Goal: Information Seeking & Learning: Learn about a topic

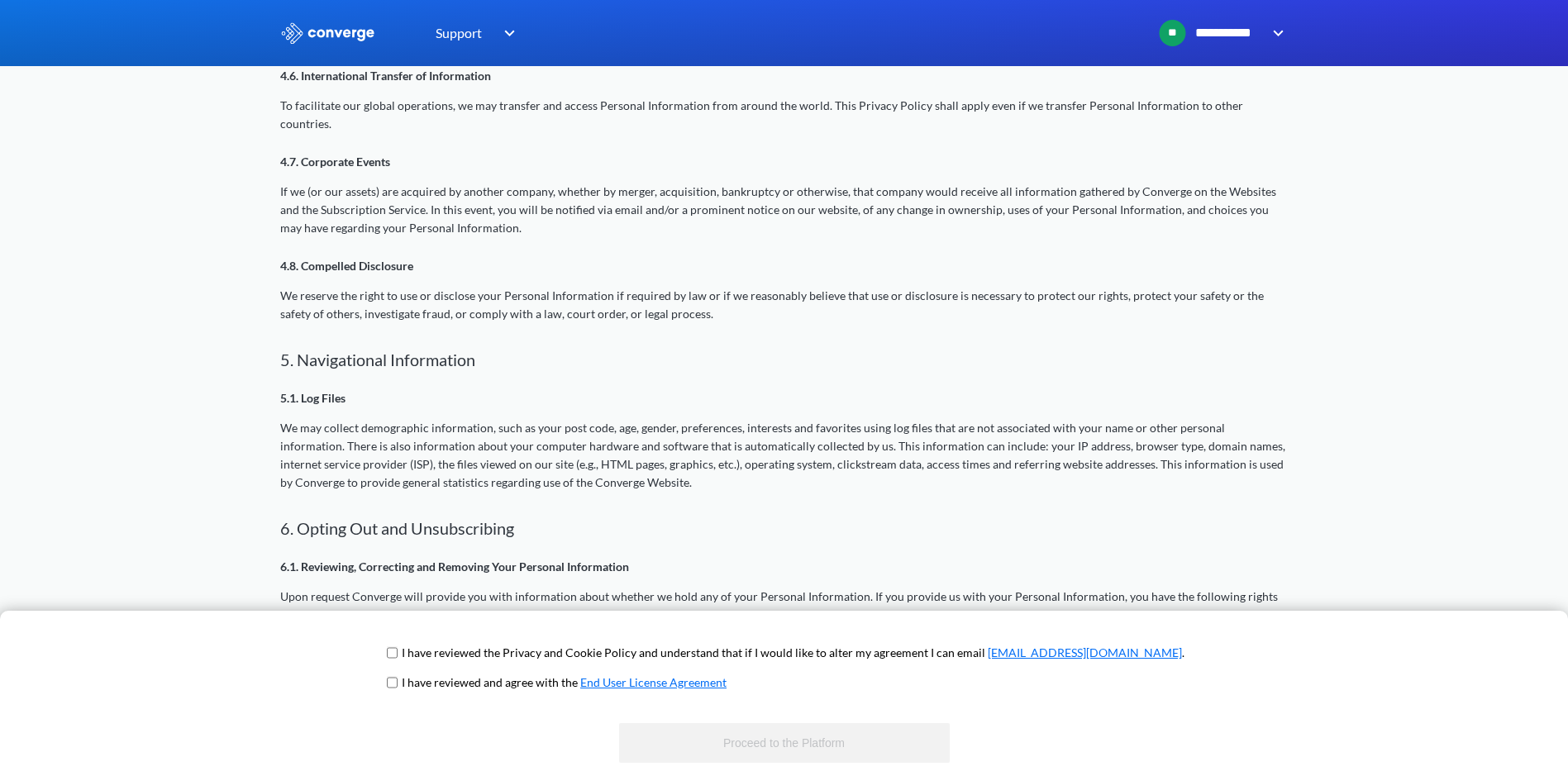
scroll to position [1818, 0]
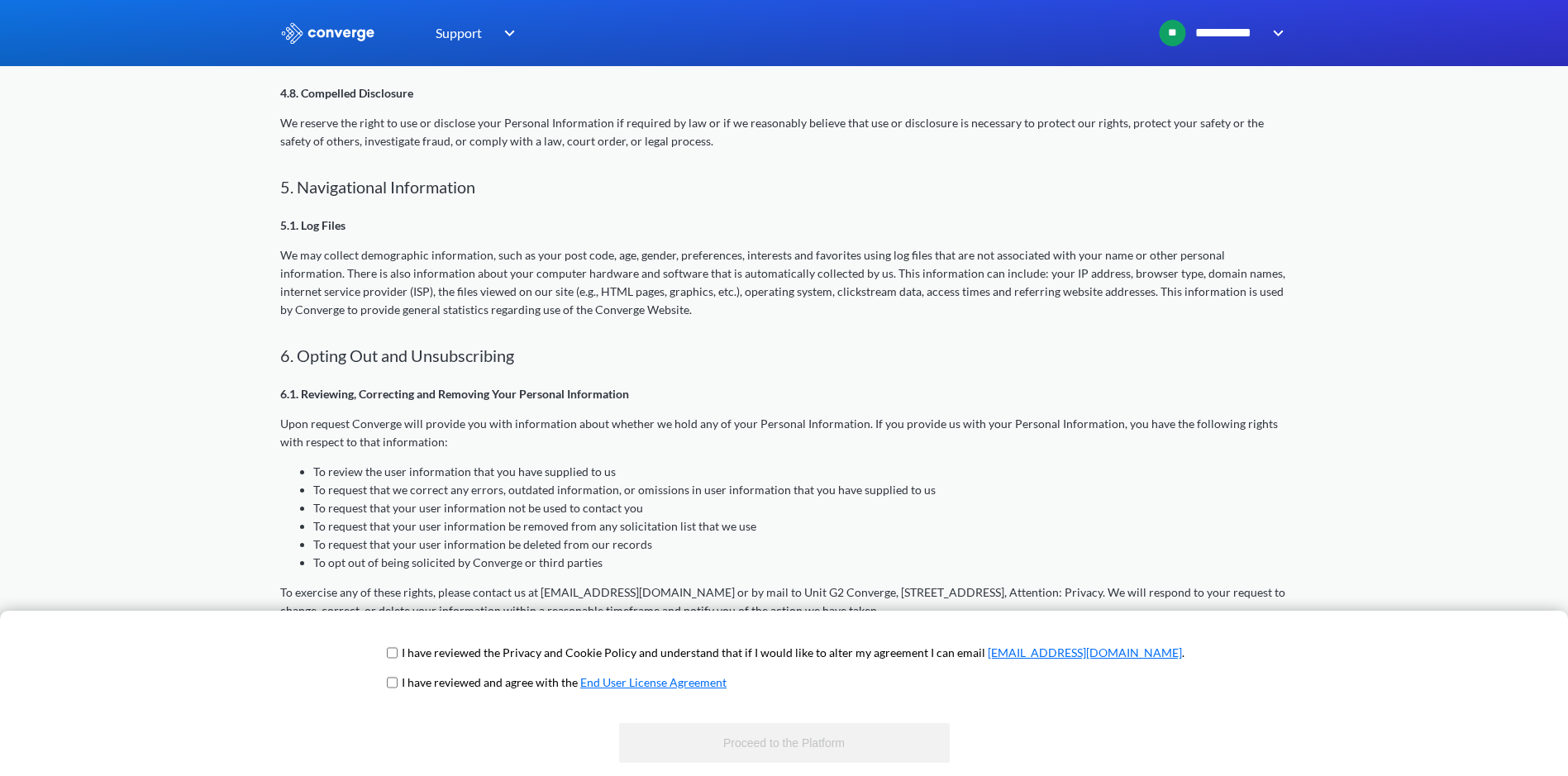
drag, startPoint x: 482, startPoint y: 656, endPoint x: 463, endPoint y: 666, distance: 21.5
click at [481, 657] on p "I have reviewed the Privacy and Cookie Policy and understand that if I would li…" at bounding box center [793, 653] width 782 height 18
click at [398, 680] on input "checkbox" at bounding box center [392, 682] width 10 height 13
checkbox input "true"
click at [398, 655] on input "checkbox" at bounding box center [392, 652] width 10 height 13
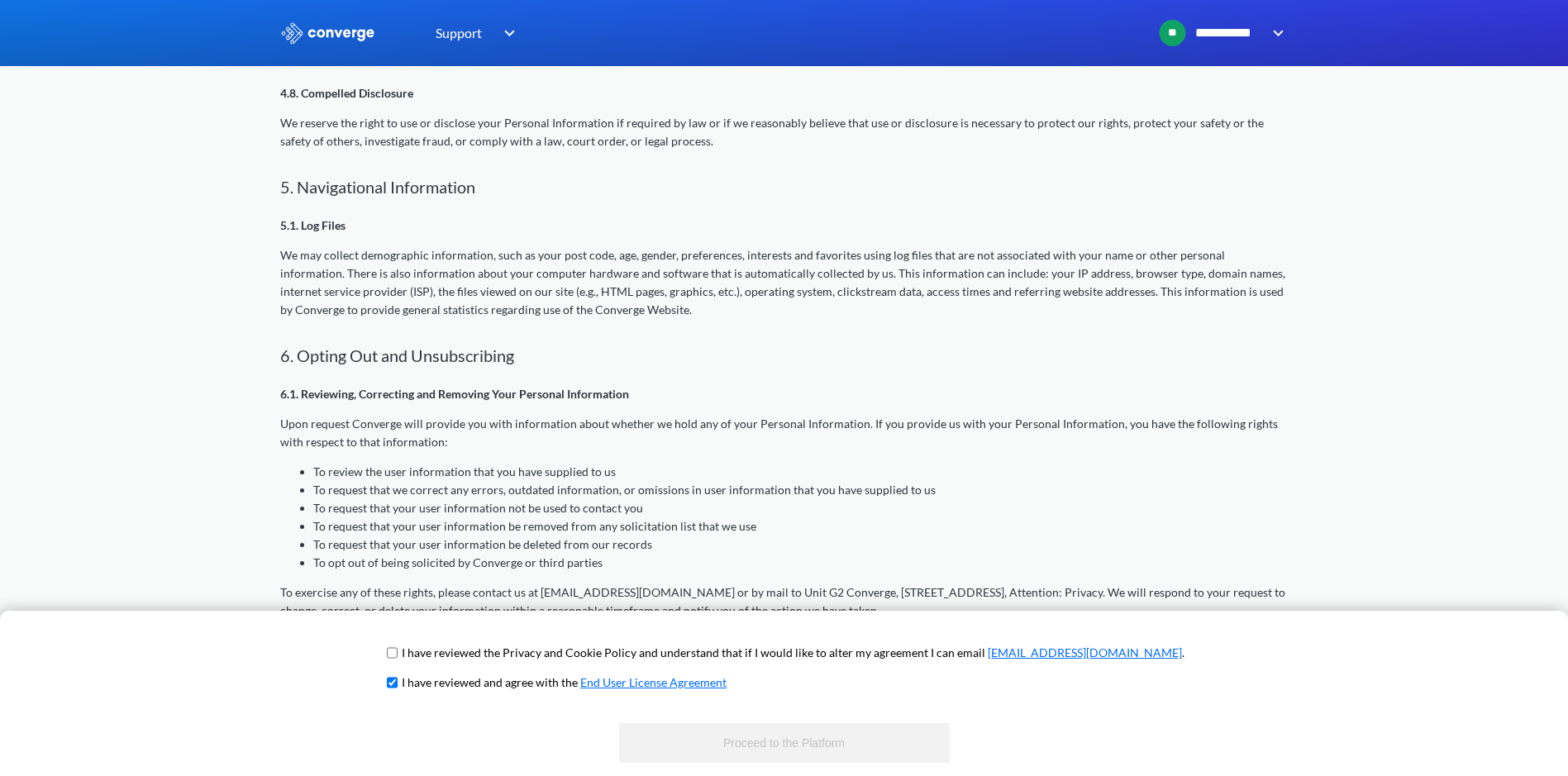
checkbox input "true"
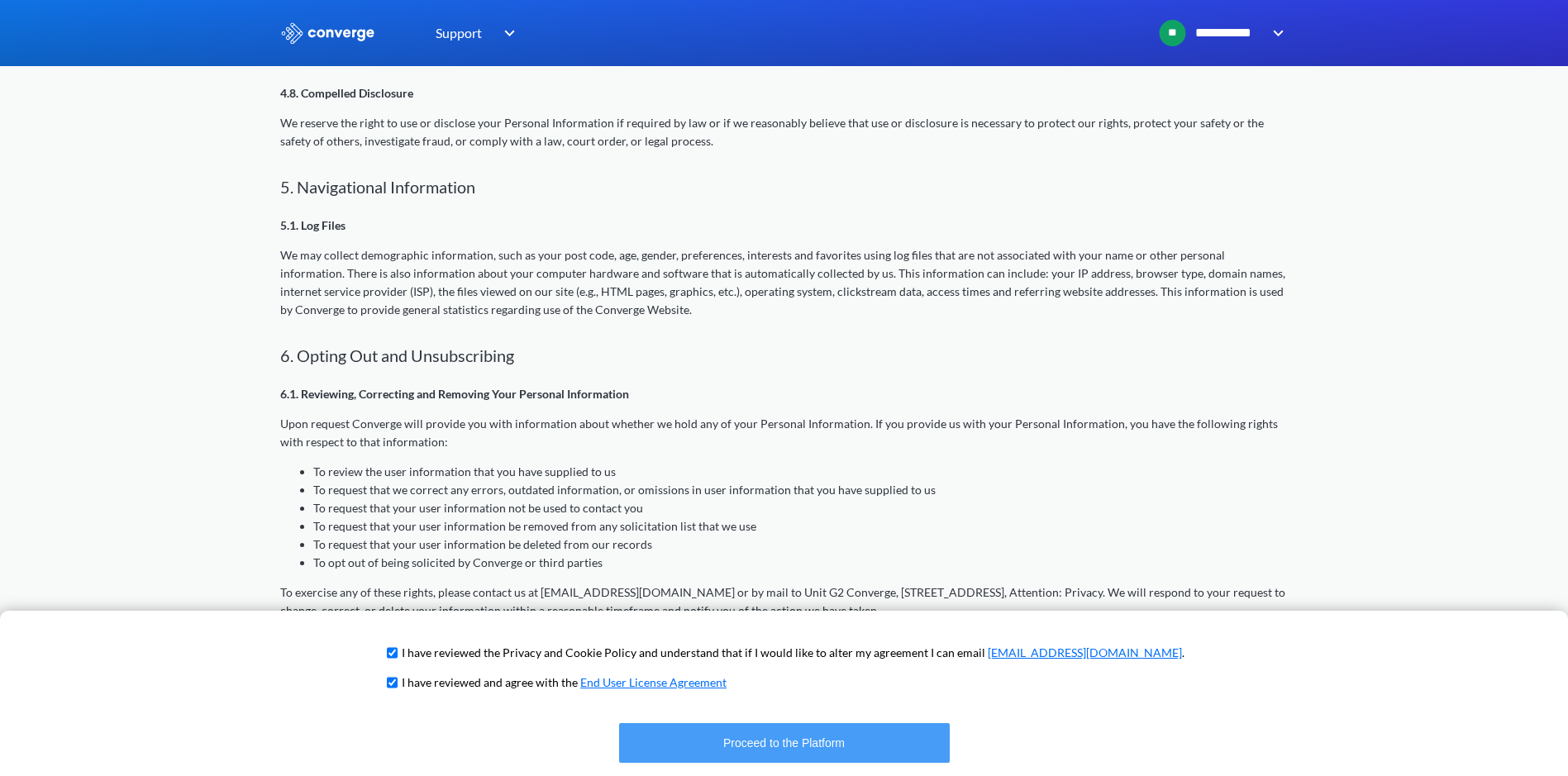
click at [791, 744] on button "Proceed to the Platform" at bounding box center [784, 742] width 330 height 39
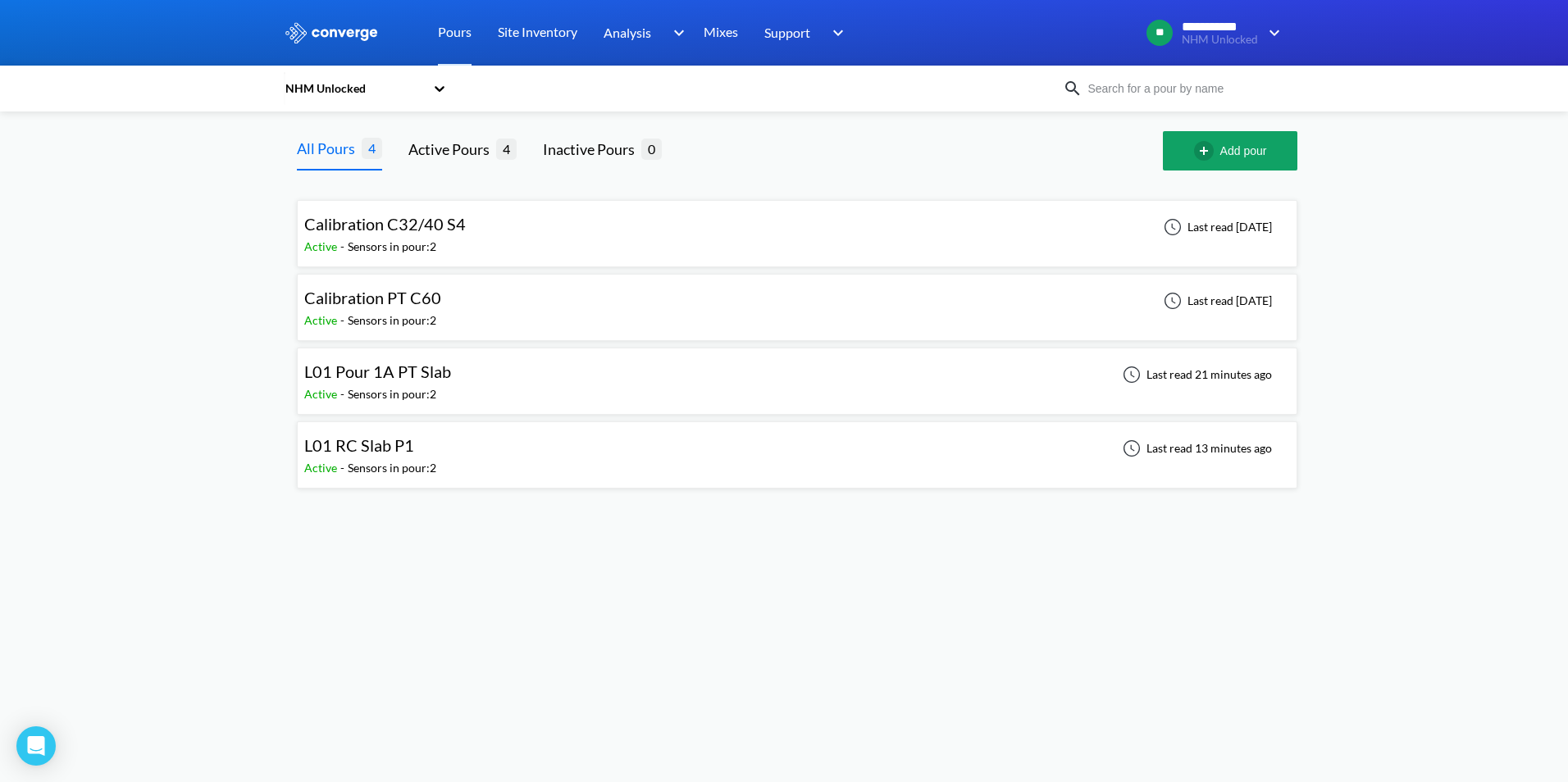
click at [428, 461] on div "Sensors in pour: 2" at bounding box center [392, 467] width 88 height 18
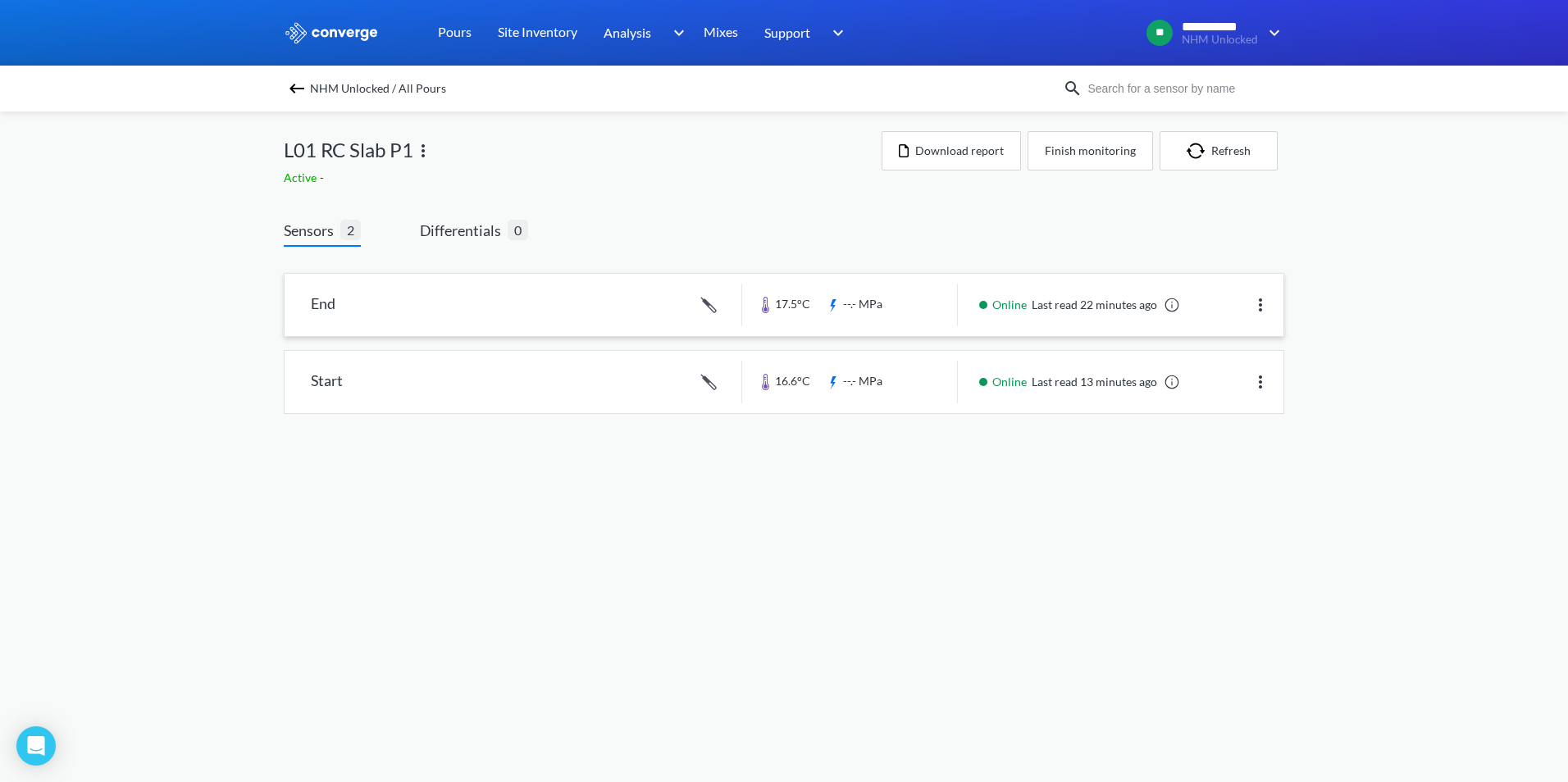
click at [397, 316] on link at bounding box center [784, 305] width 999 height 62
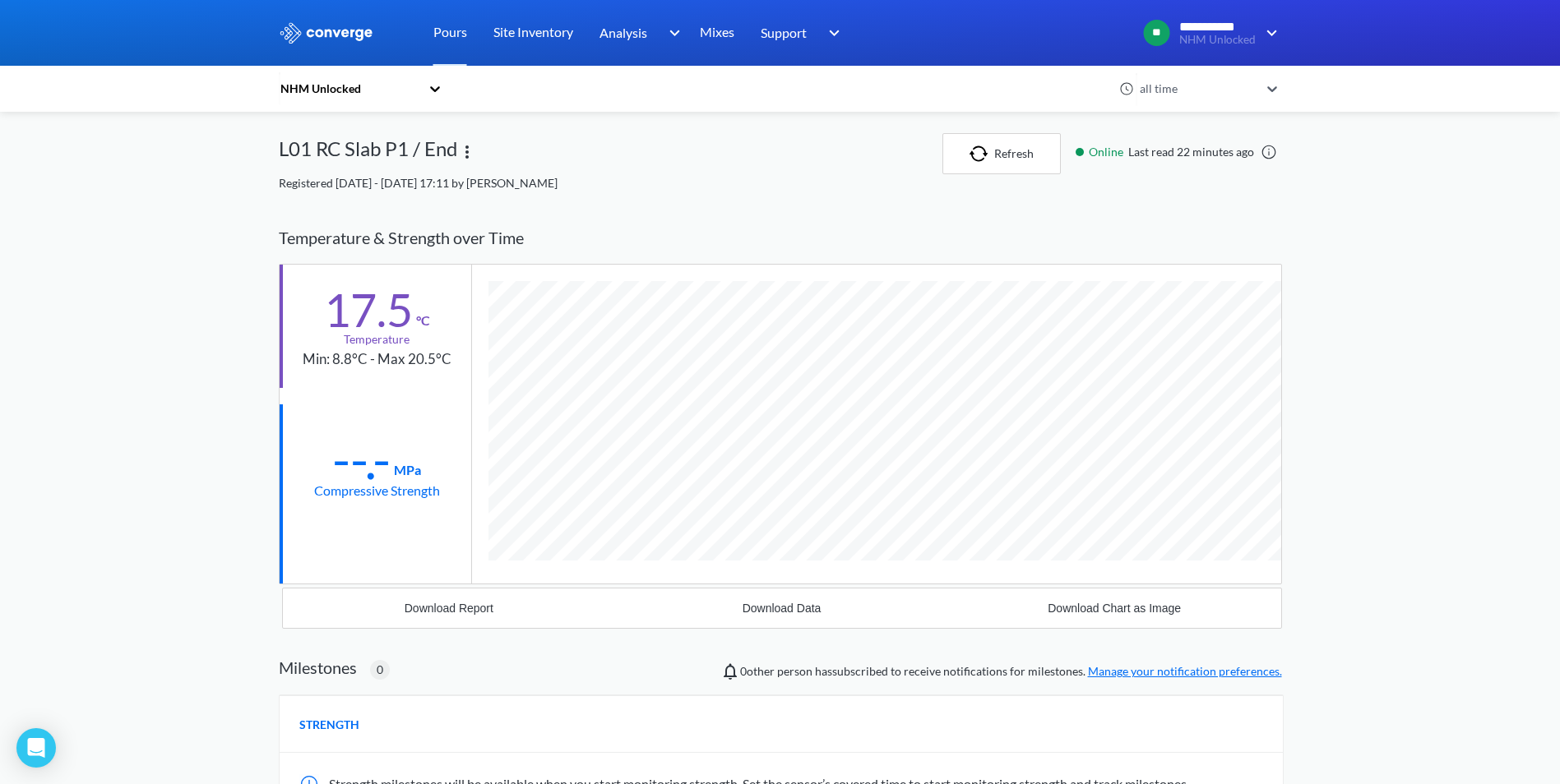
scroll to position [874, 1003]
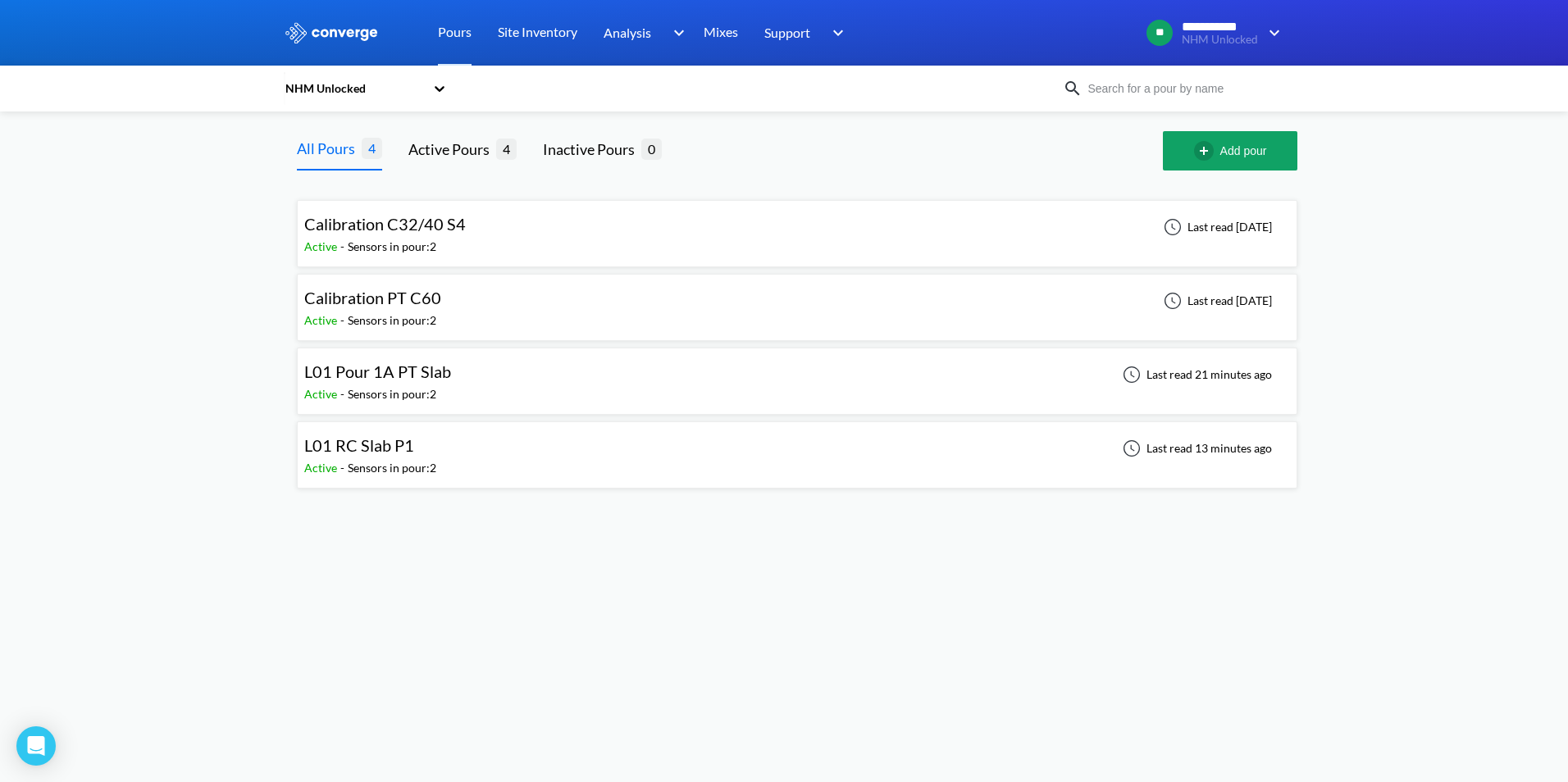
click at [433, 382] on div "L01 Pour 1A PT Slab" at bounding box center [377, 371] width 147 height 25
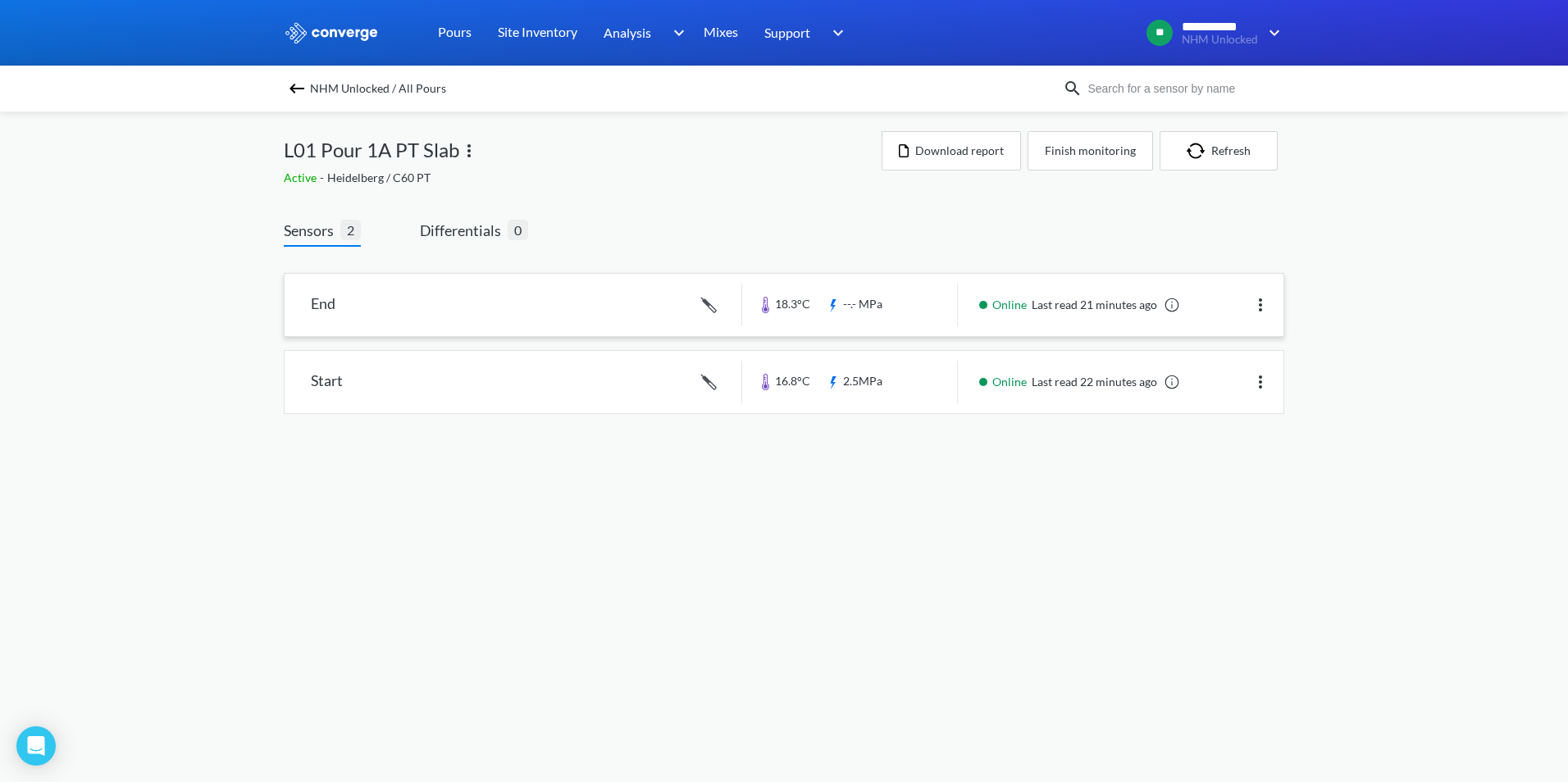
click at [522, 309] on link at bounding box center [784, 305] width 999 height 62
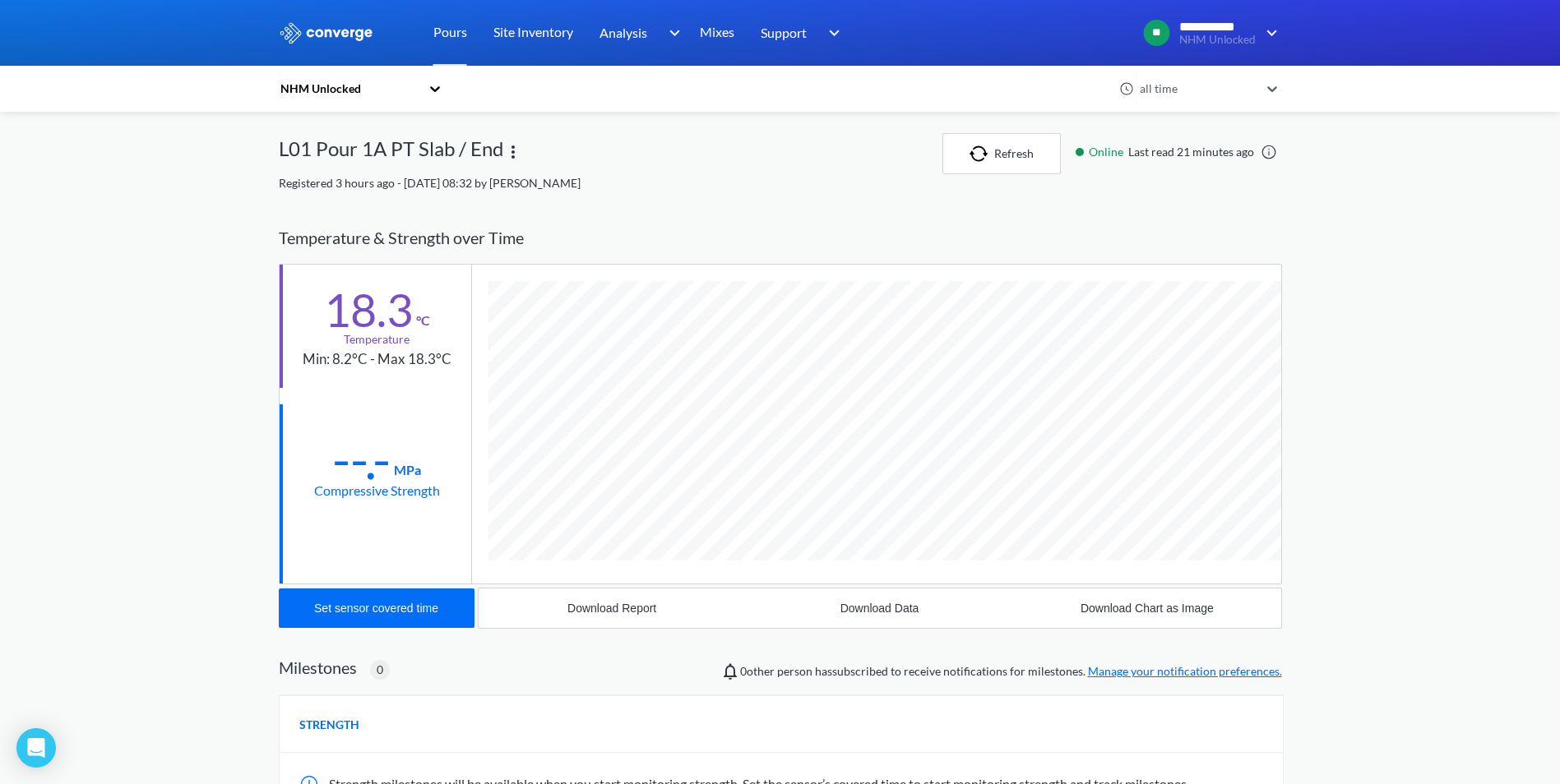
scroll to position [874, 1003]
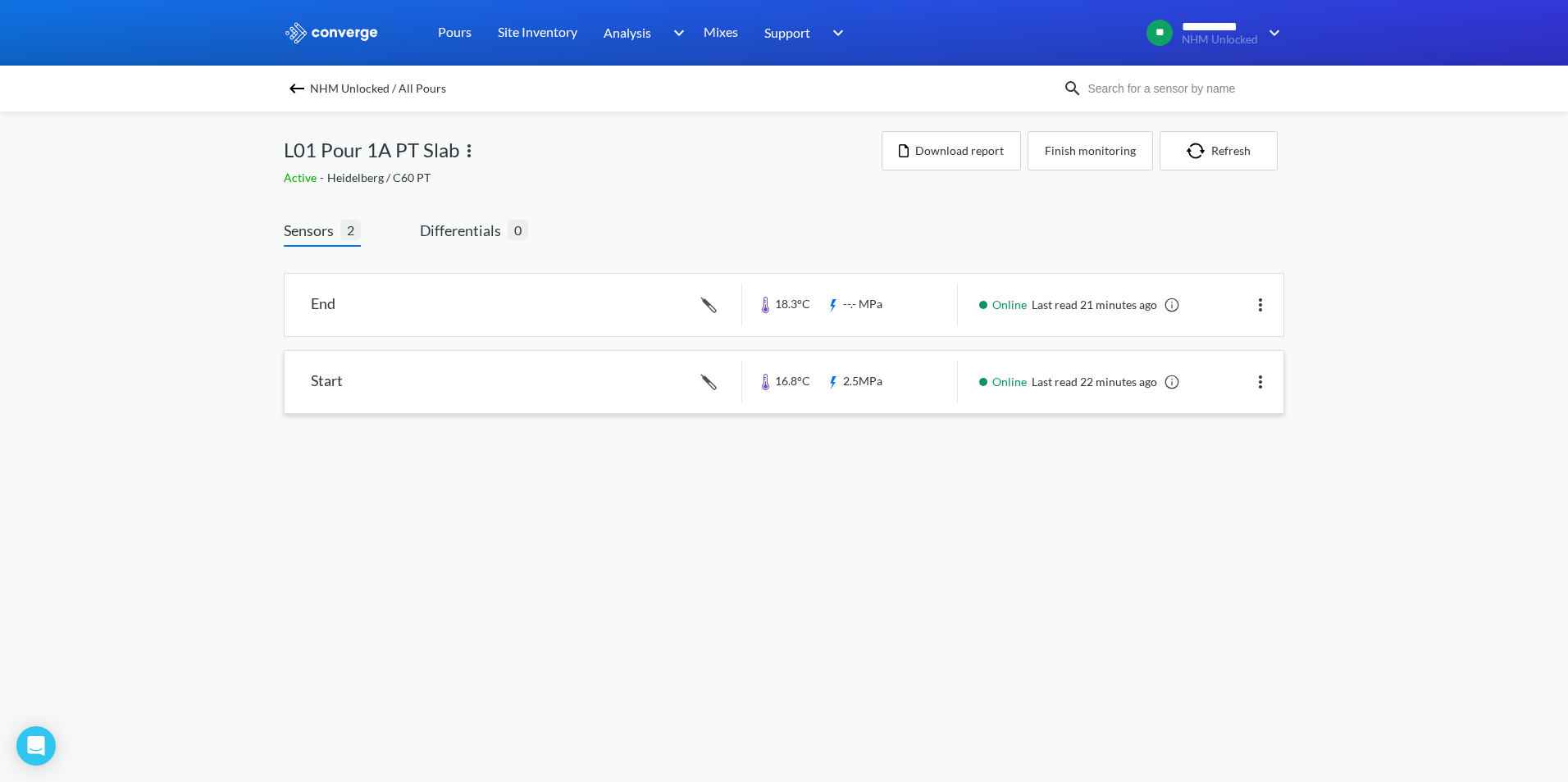
click at [504, 389] on link at bounding box center [784, 382] width 999 height 62
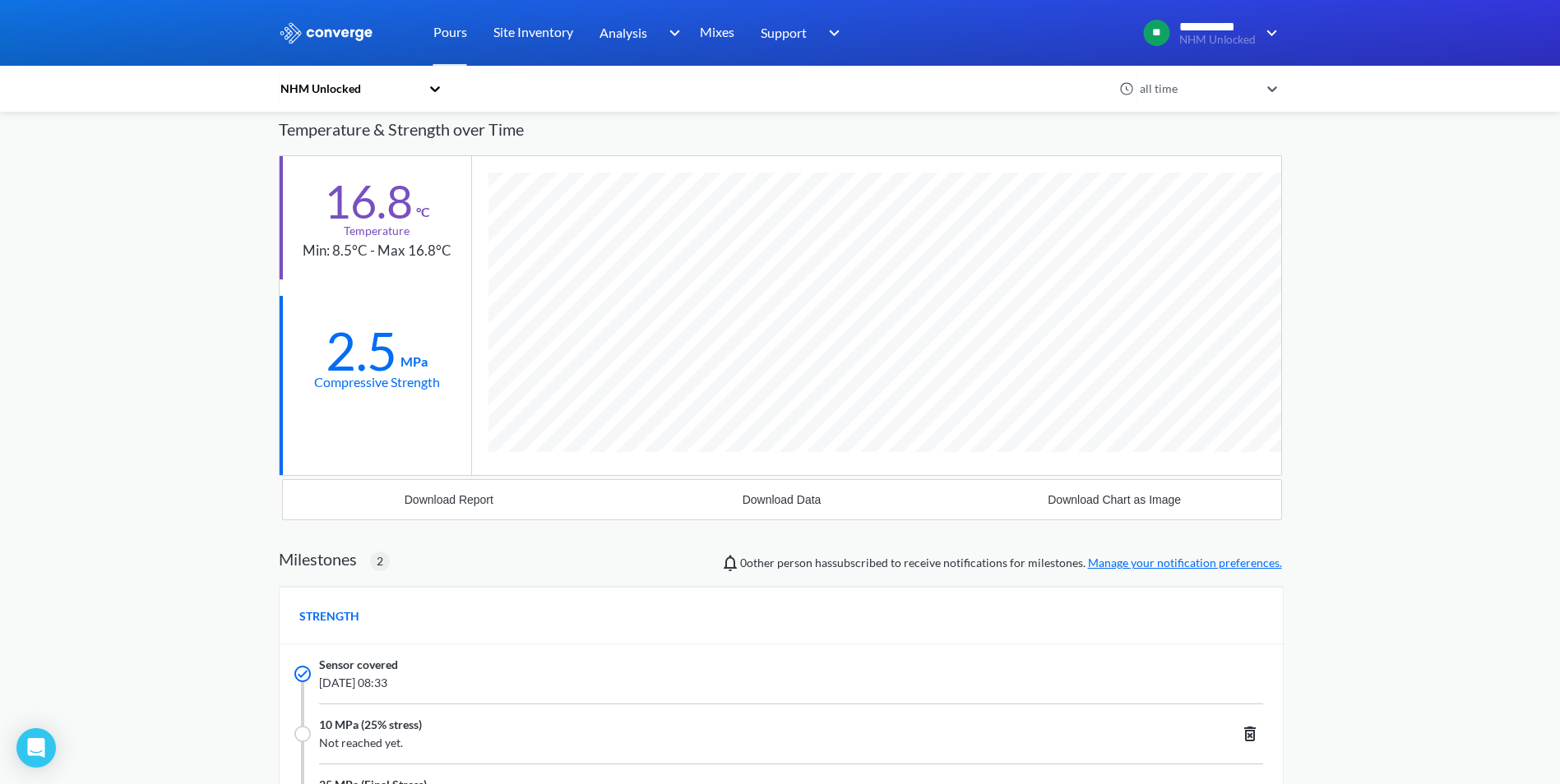
scroll to position [83, 0]
